Goal: Task Accomplishment & Management: Manage account settings

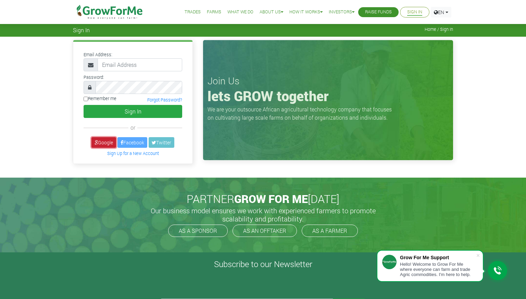
click at [100, 140] on link "Google" at bounding box center [104, 142] width 25 height 11
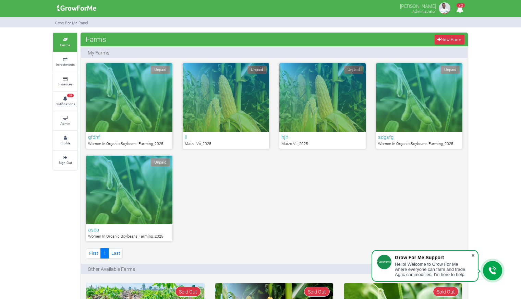
click at [472, 254] on span at bounding box center [473, 255] width 7 height 7
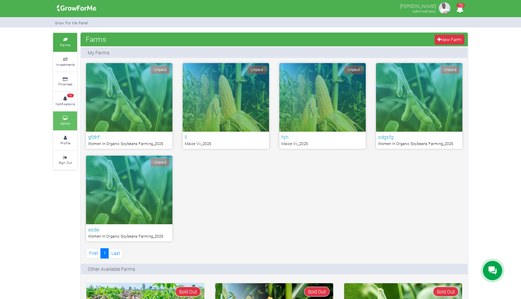
click at [68, 117] on icon at bounding box center [65, 118] width 21 height 3
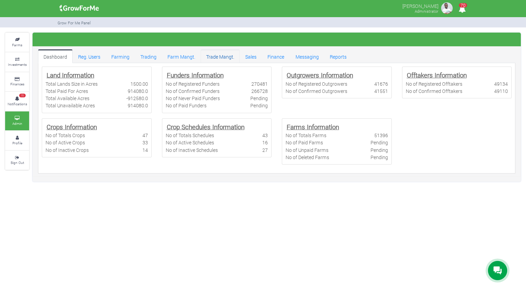
click at [221, 55] on link "Trade Mangt." at bounding box center [220, 56] width 39 height 14
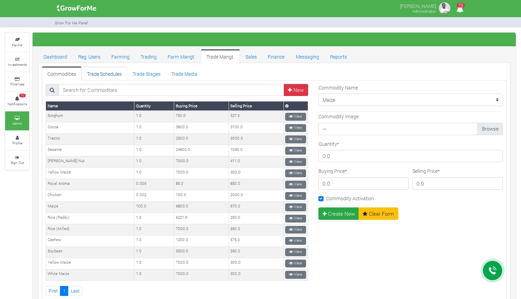
click at [121, 76] on link "Trade Schedules" at bounding box center [105, 73] width 46 height 14
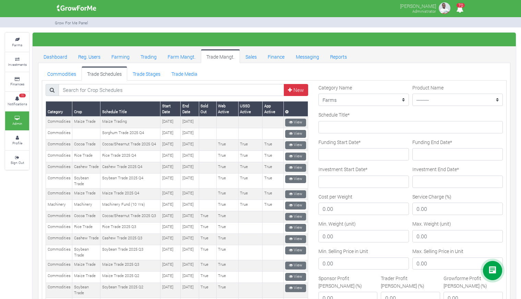
scroll to position [243, 0]
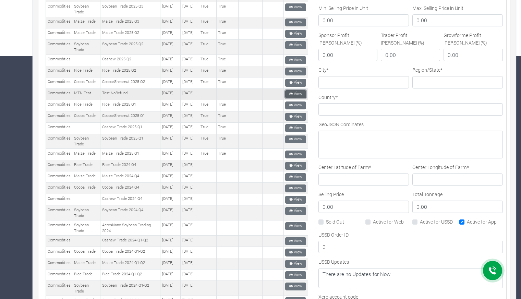
click at [291, 98] on link "View" at bounding box center [295, 94] width 21 height 8
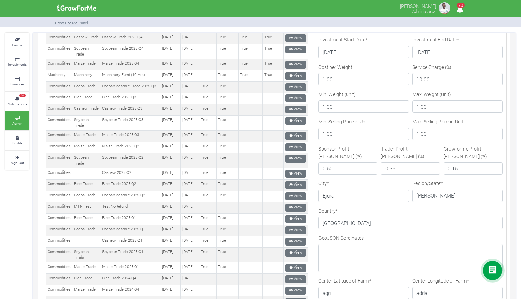
scroll to position [77, 0]
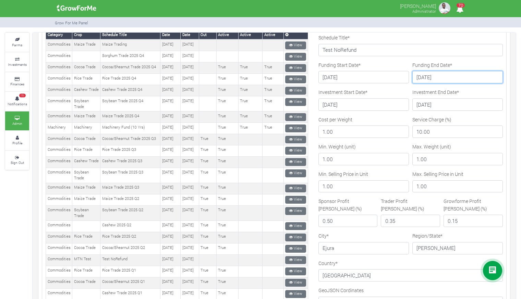
click at [424, 77] on input "[DATE]" at bounding box center [457, 77] width 90 height 12
click at [431, 79] on input "[DATE]" at bounding box center [457, 77] width 90 height 12
type input "2025-08-19"
click at [317, 228] on div "Sponsor Profit Margin (%) 0.50" at bounding box center [348, 214] width 63 height 35
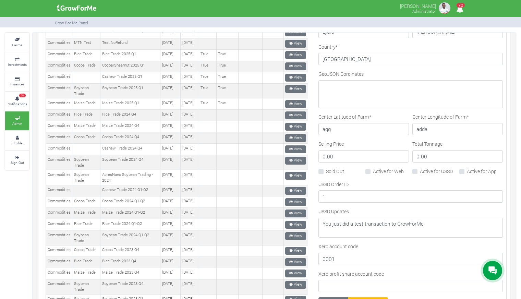
scroll to position [322, 0]
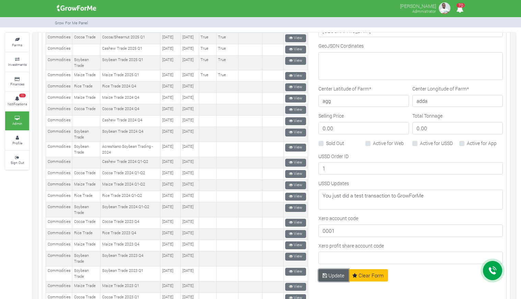
click at [323, 277] on icon "submit" at bounding box center [325, 275] width 4 height 5
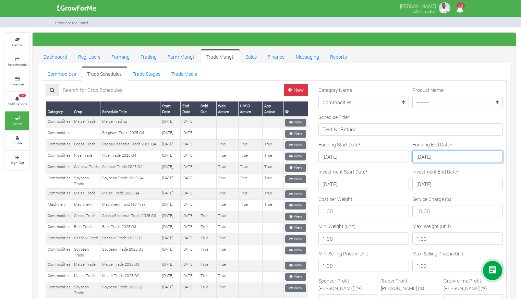
click at [430, 158] on input "2025-08-19" at bounding box center [457, 156] width 90 height 12
type input "[DATE]"
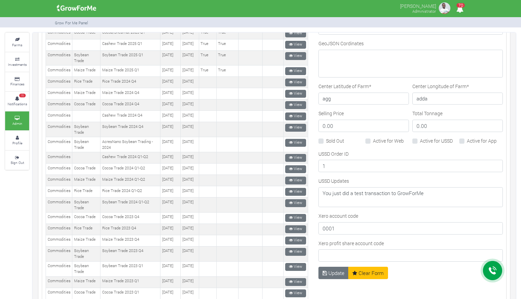
scroll to position [407, 0]
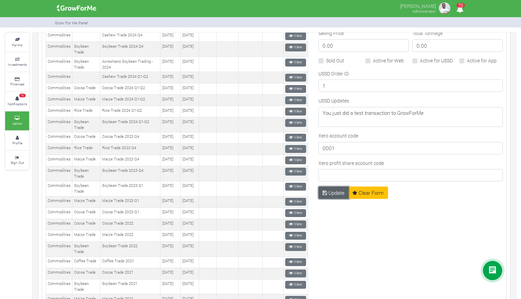
click at [324, 195] on button "Update" at bounding box center [333, 192] width 31 height 12
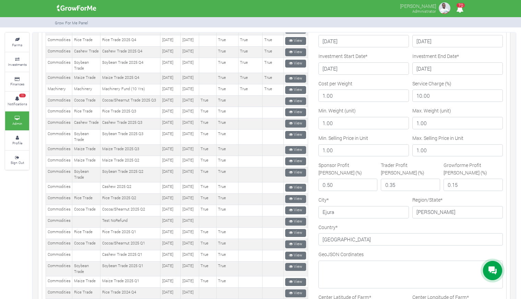
scroll to position [0, 0]
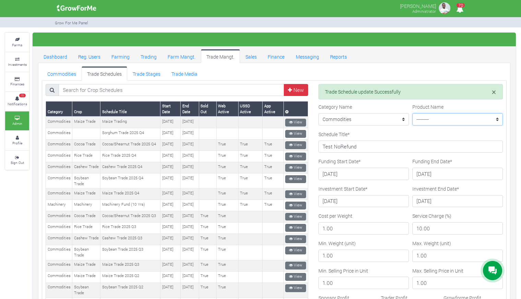
click at [426, 120] on select "--------- Maize Trade Soybean Trade Coffee Trade Machinery Cashew Trade Cocoa T…" at bounding box center [457, 119] width 90 height 12
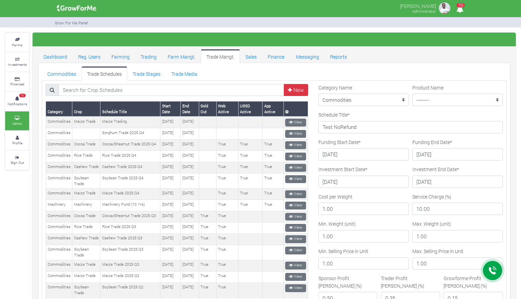
click at [106, 76] on link "Trade Schedules" at bounding box center [105, 73] width 46 height 14
click at [102, 76] on link "Trade Schedules" at bounding box center [105, 73] width 46 height 14
